Goal: Entertainment & Leisure: Consume media (video, audio)

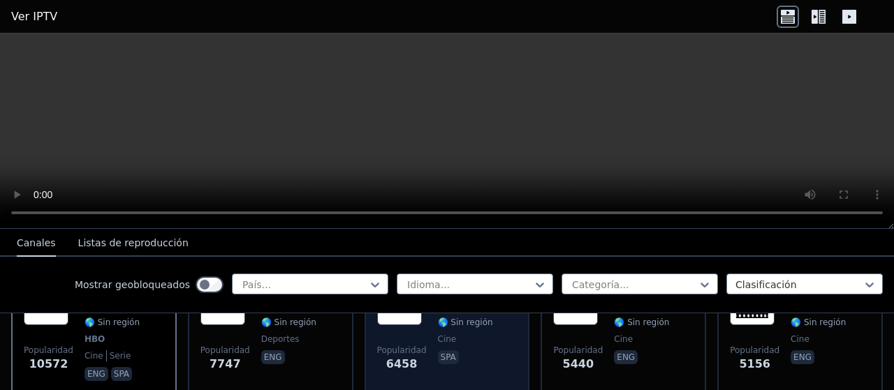
scroll to position [140, 0]
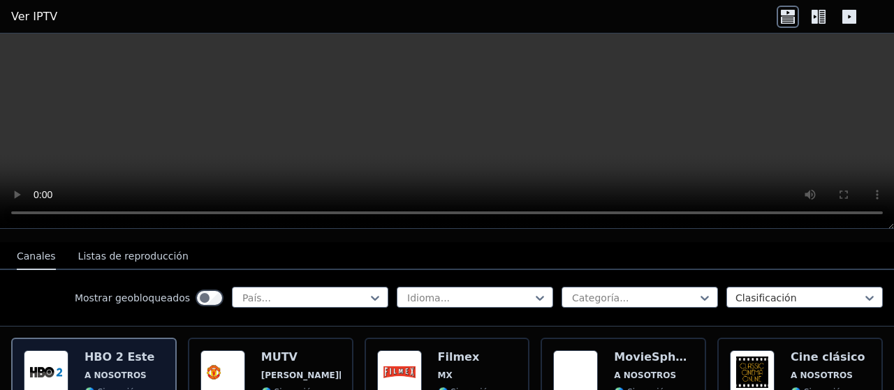
click at [110, 371] on font "A NOSOTROS" at bounding box center [115, 376] width 62 height 10
click at [53, 361] on img at bounding box center [46, 373] width 45 height 45
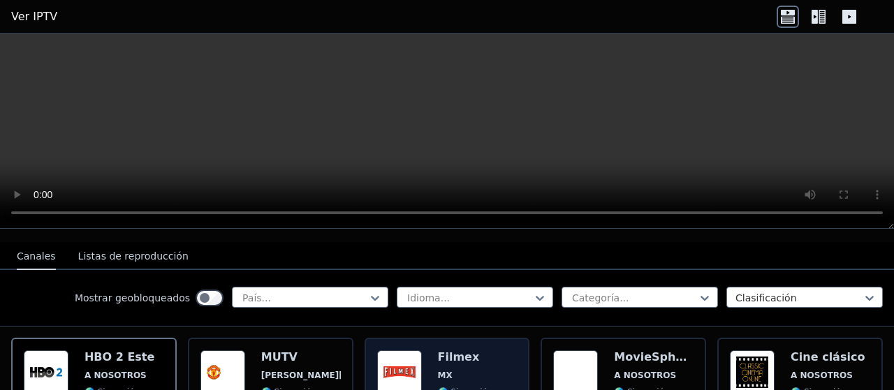
click at [408, 369] on img at bounding box center [399, 373] width 45 height 45
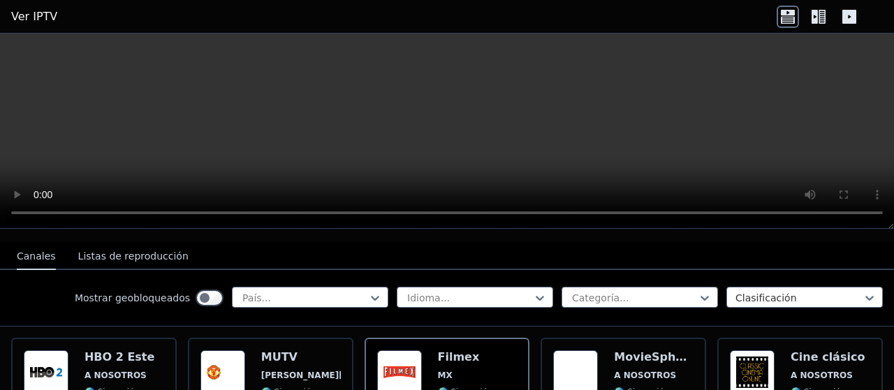
scroll to position [70, 0]
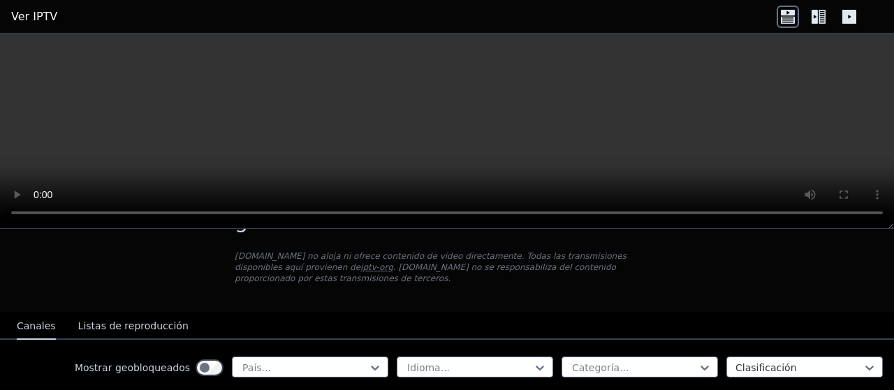
click at [360, 268] on font "iptv-org" at bounding box center [376, 268] width 33 height 10
